Goal: Information Seeking & Learning: Learn about a topic

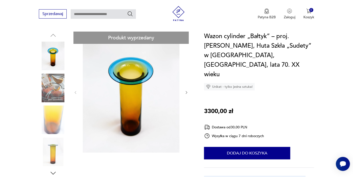
click at [186, 90] on icon "button" at bounding box center [186, 92] width 4 height 4
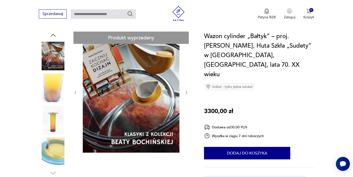
click at [186, 90] on icon "button" at bounding box center [186, 92] width 4 height 4
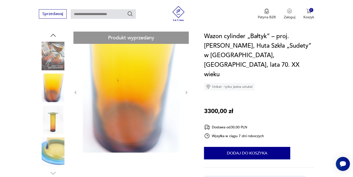
click at [186, 90] on icon "button" at bounding box center [186, 92] width 4 height 4
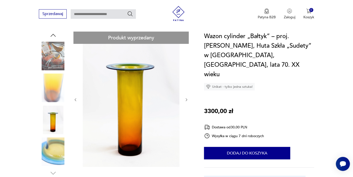
click at [186, 88] on div at bounding box center [130, 100] width 115 height 136
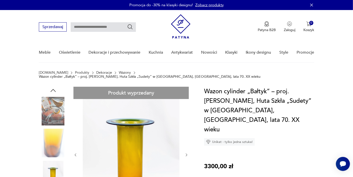
click at [119, 72] on link "Wazony" at bounding box center [125, 73] width 12 height 4
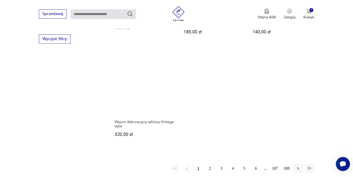
scroll to position [754, 0]
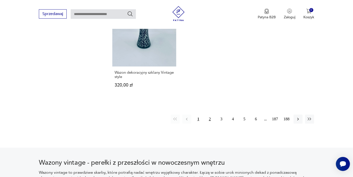
click at [209, 115] on button "2" at bounding box center [209, 118] width 9 height 9
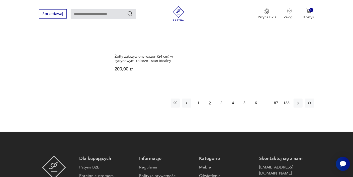
scroll to position [769, 0]
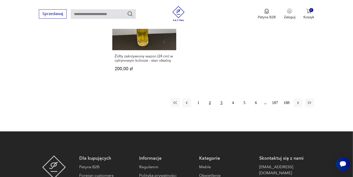
click at [220, 98] on button "3" at bounding box center [221, 102] width 9 height 9
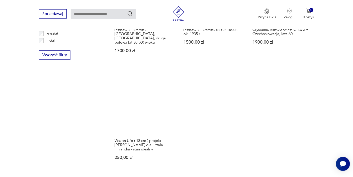
scroll to position [741, 0]
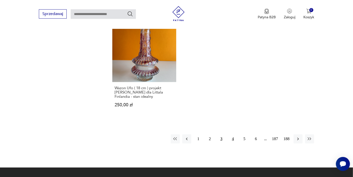
click at [232, 134] on button "4" at bounding box center [232, 138] width 9 height 9
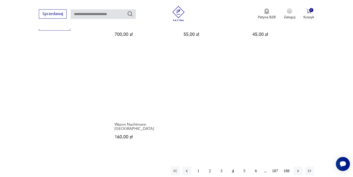
scroll to position [769, 0]
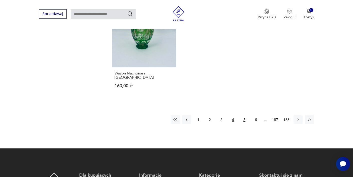
click at [244, 115] on button "5" at bounding box center [244, 119] width 9 height 9
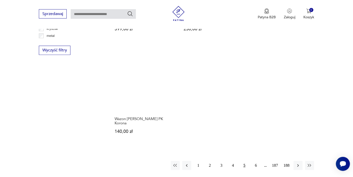
scroll to position [769, 0]
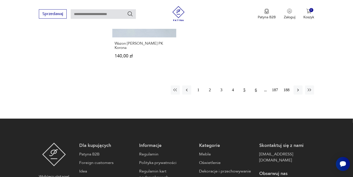
click at [256, 85] on button "6" at bounding box center [255, 89] width 9 height 9
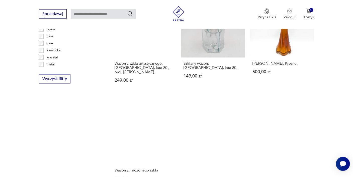
scroll to position [713, 0]
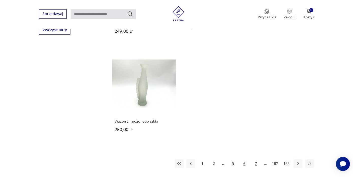
click at [256, 159] on button "7" at bounding box center [255, 163] width 9 height 9
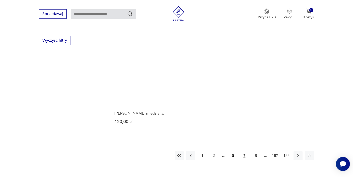
scroll to position [713, 0]
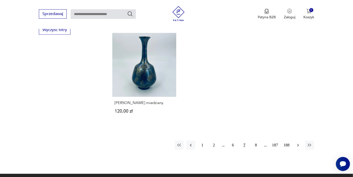
click at [297, 143] on icon "button" at bounding box center [297, 145] width 5 height 5
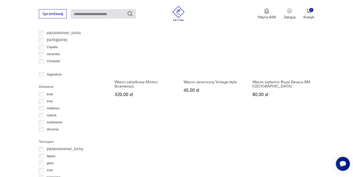
scroll to position [575, 0]
